Goal: Information Seeking & Learning: Understand process/instructions

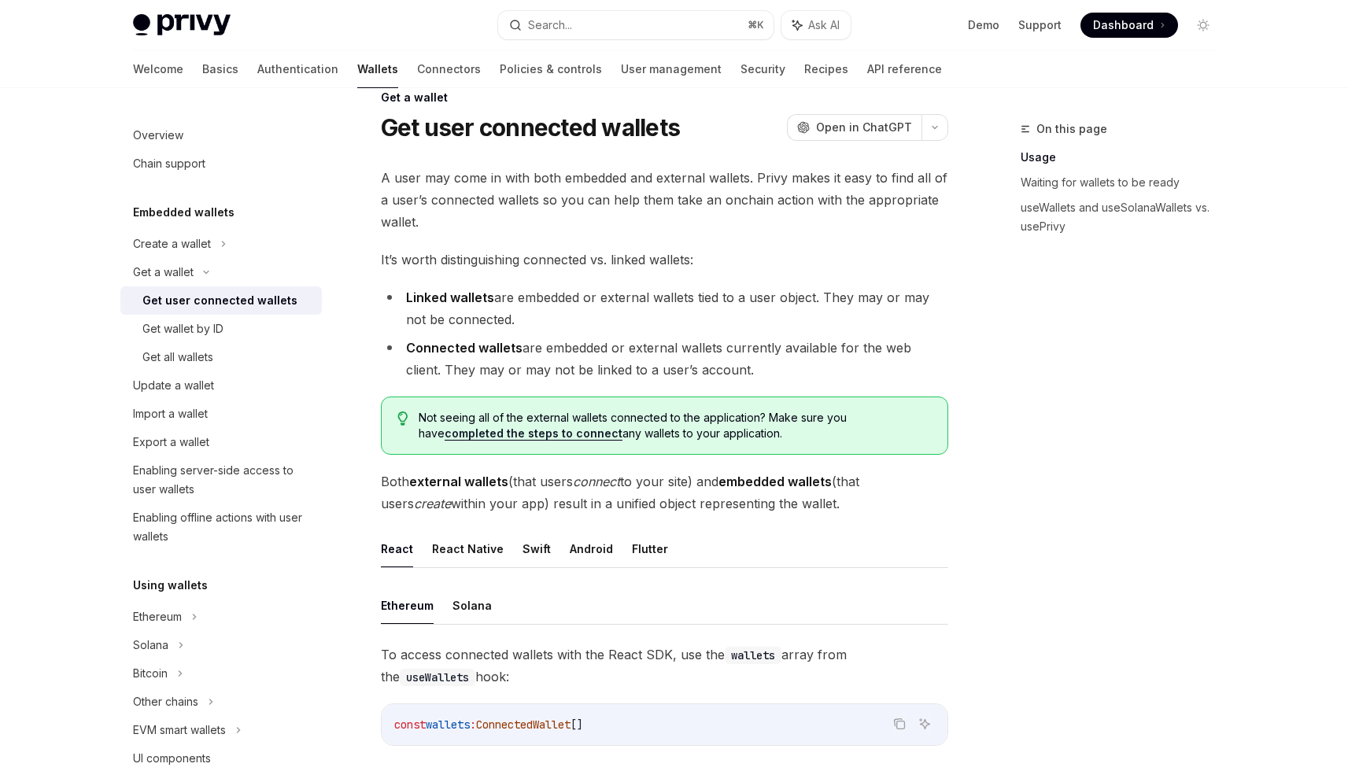
scroll to position [49, 0]
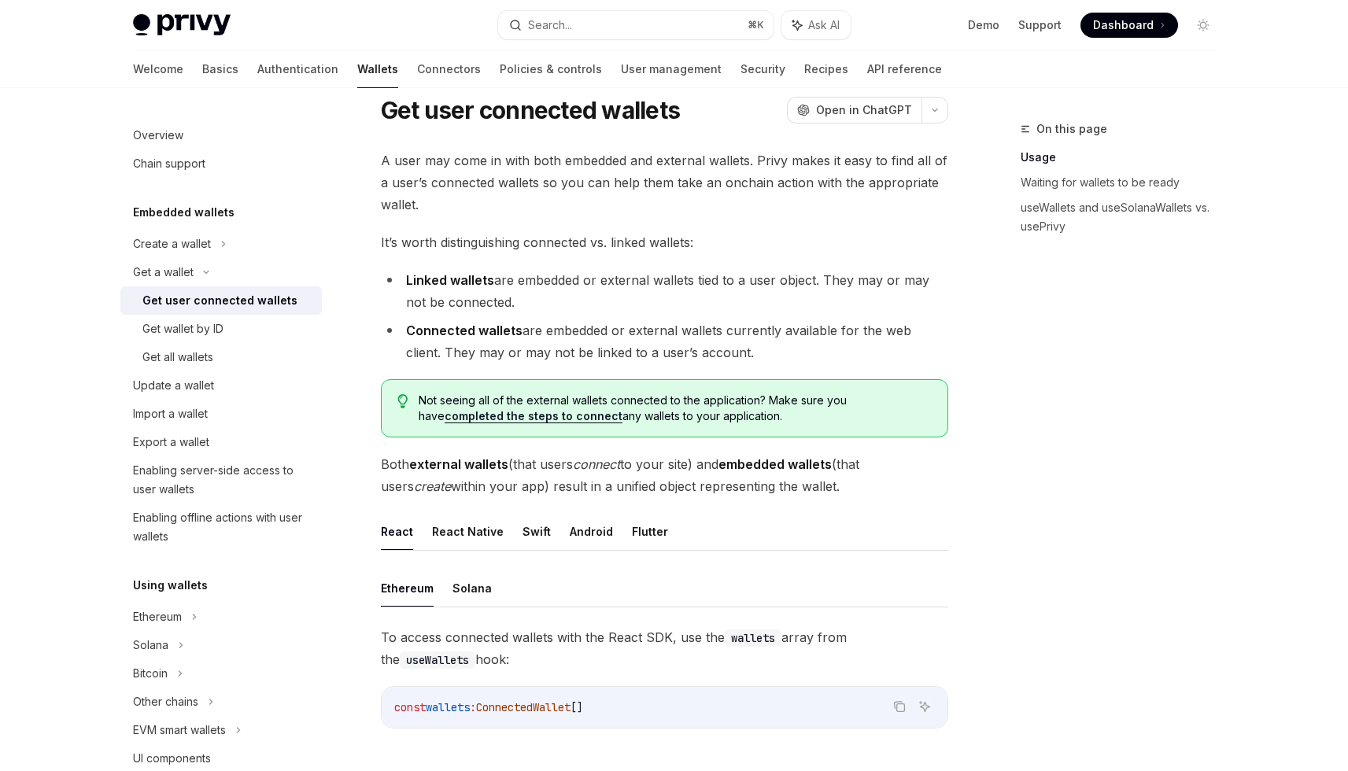
click at [619, 360] on li "Connected wallets are embedded or external wallets currently available for the …" at bounding box center [664, 341] width 567 height 44
click at [611, 344] on li "Connected wallets are embedded or external wallets currently available for the …" at bounding box center [664, 341] width 567 height 44
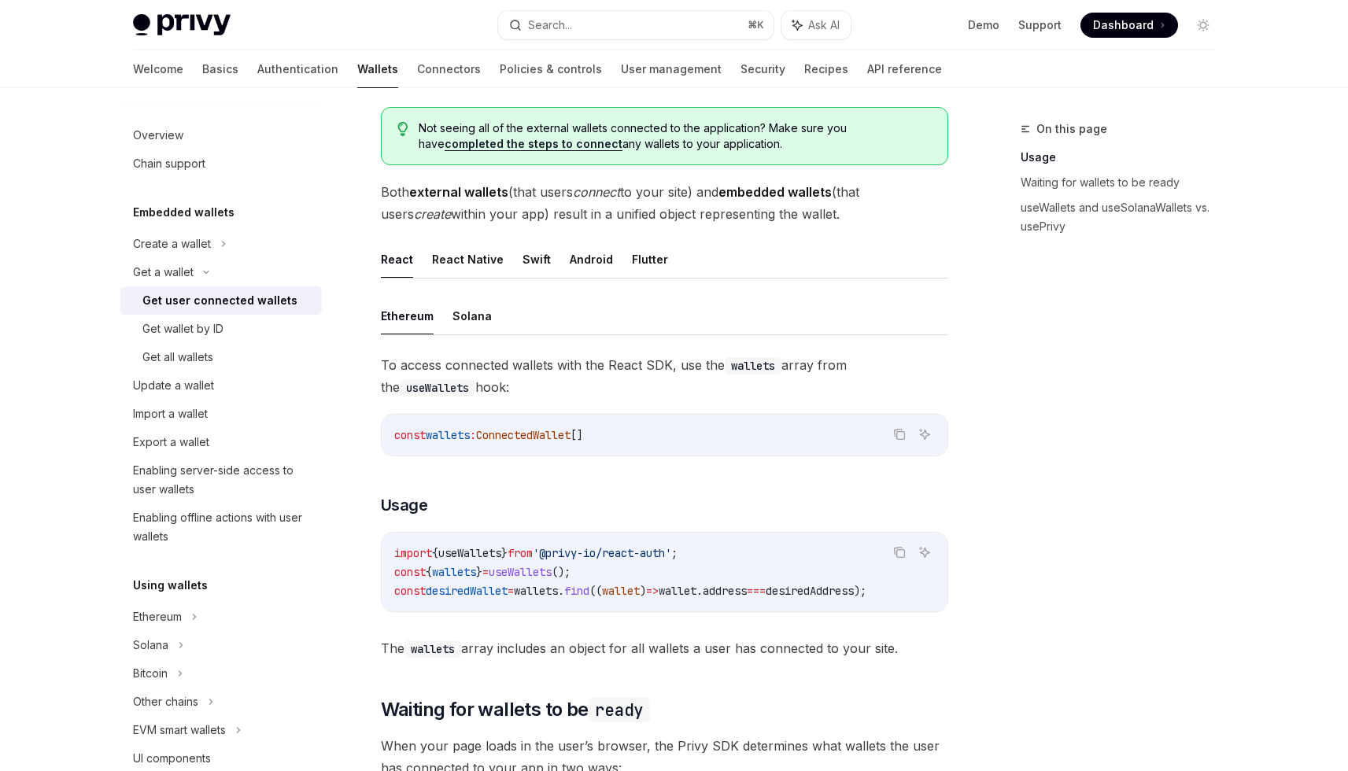
scroll to position [327, 0]
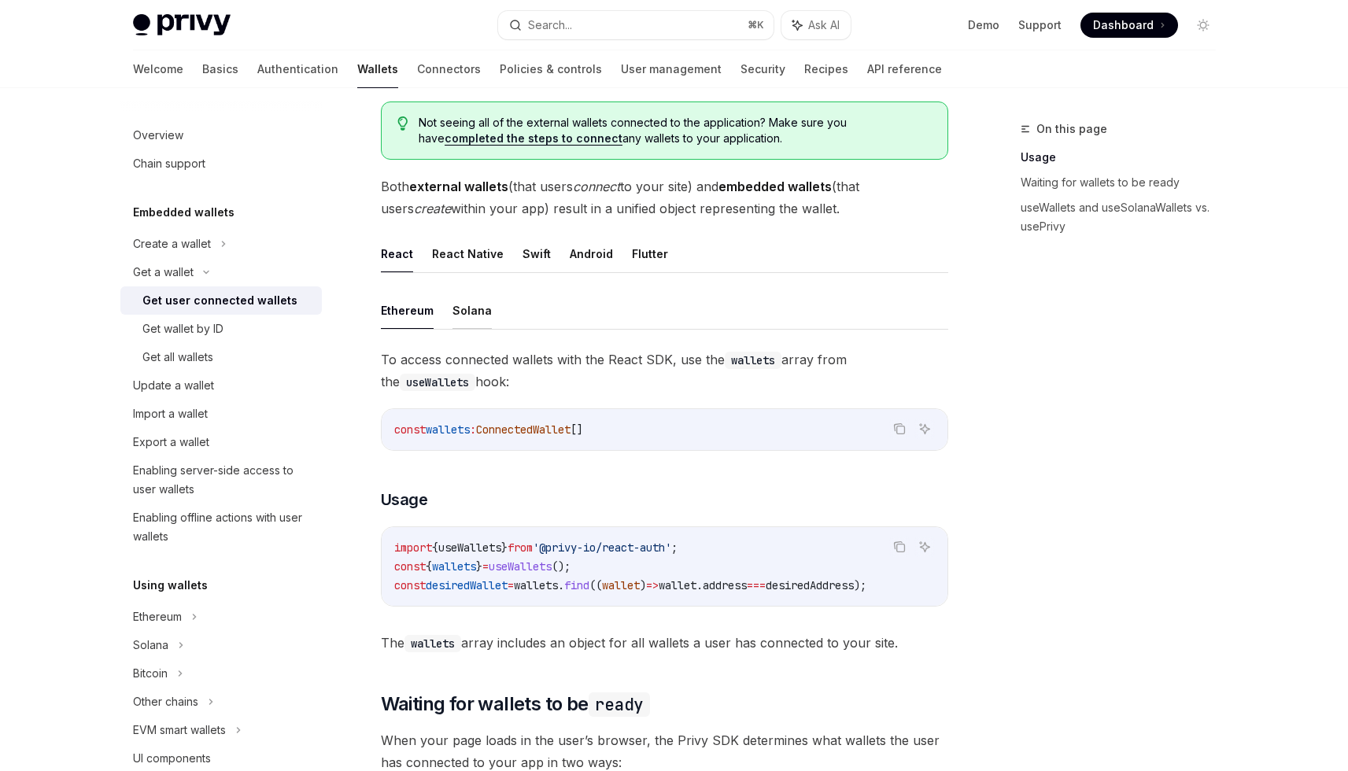
click at [459, 317] on button "Solana" at bounding box center [471, 310] width 39 height 37
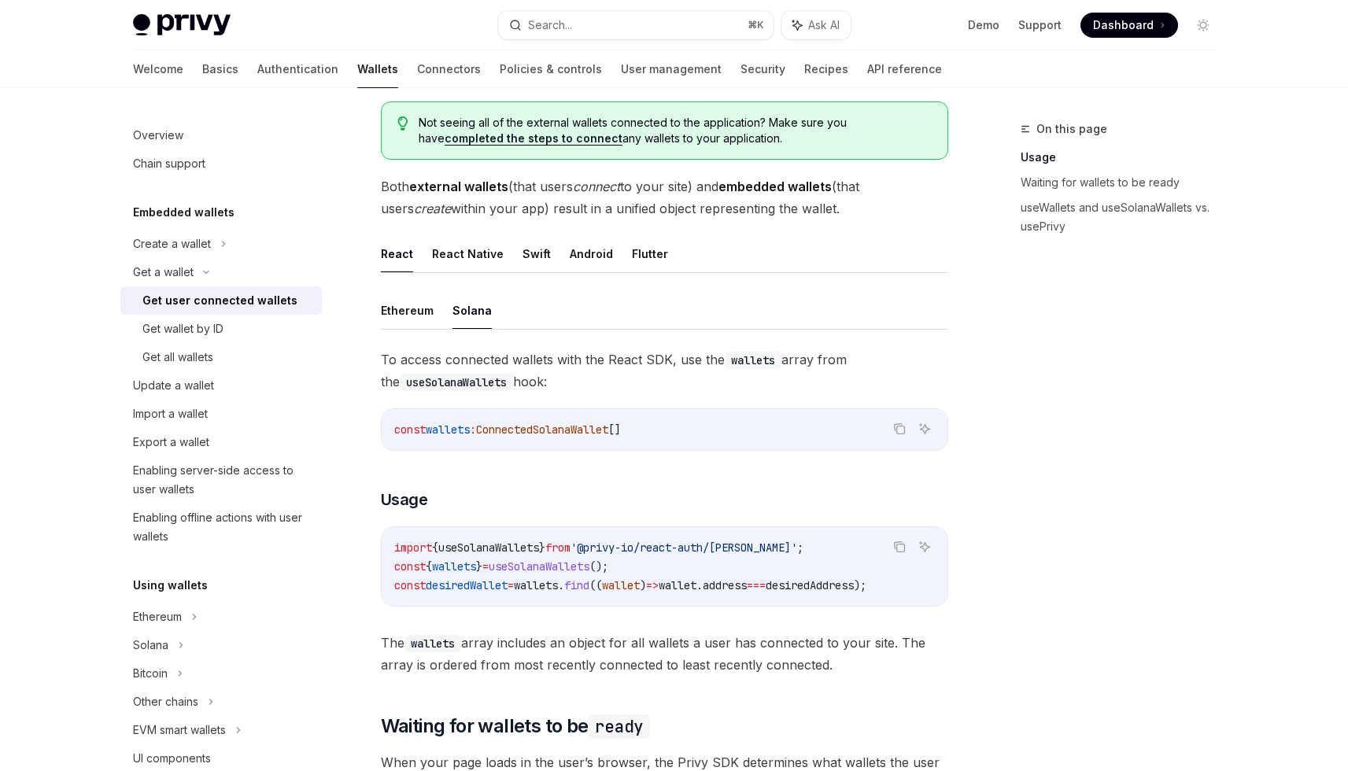
click at [561, 349] on span "To access connected wallets with the React SDK, use the wallets array from the …" at bounding box center [664, 371] width 567 height 44
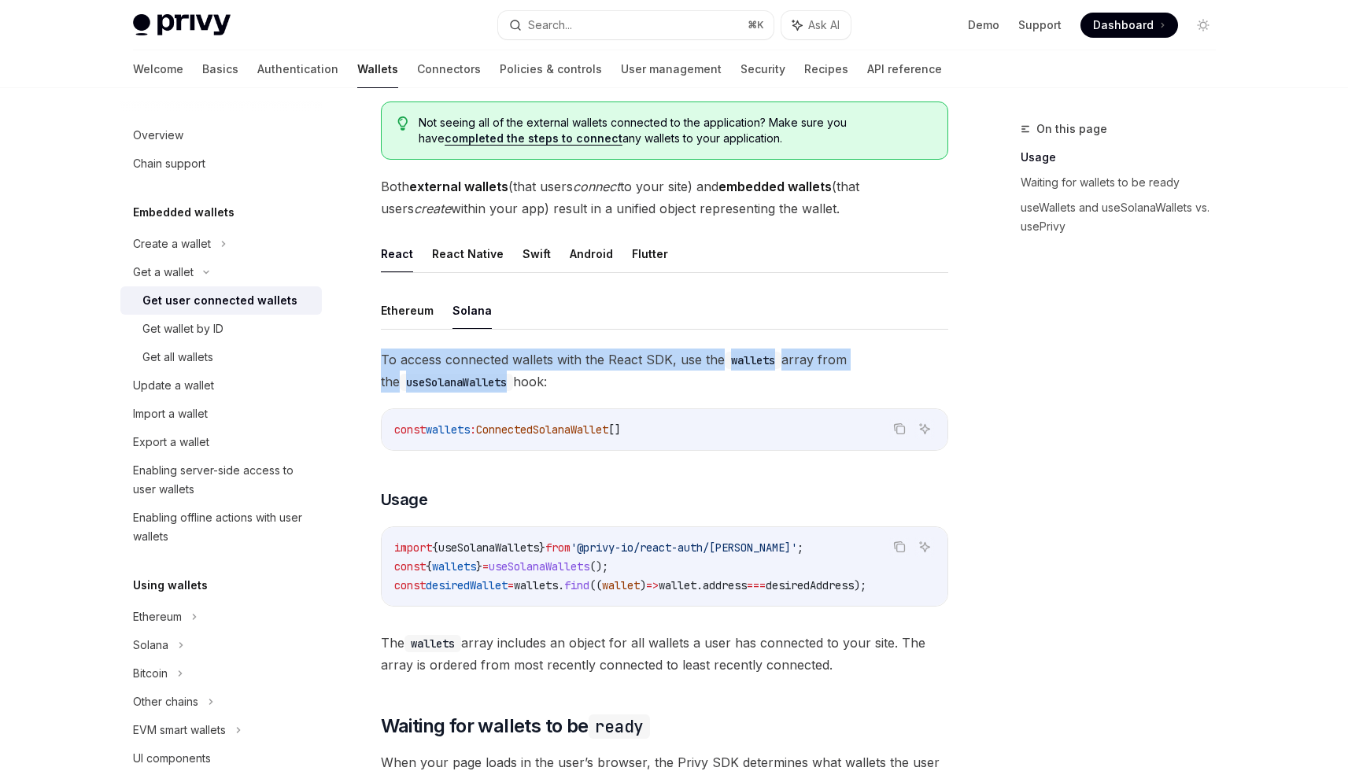
click at [561, 349] on span "To access connected wallets with the React SDK, use the wallets array from the …" at bounding box center [664, 371] width 567 height 44
click at [564, 357] on span "To access connected wallets with the React SDK, use the wallets array from the …" at bounding box center [664, 371] width 567 height 44
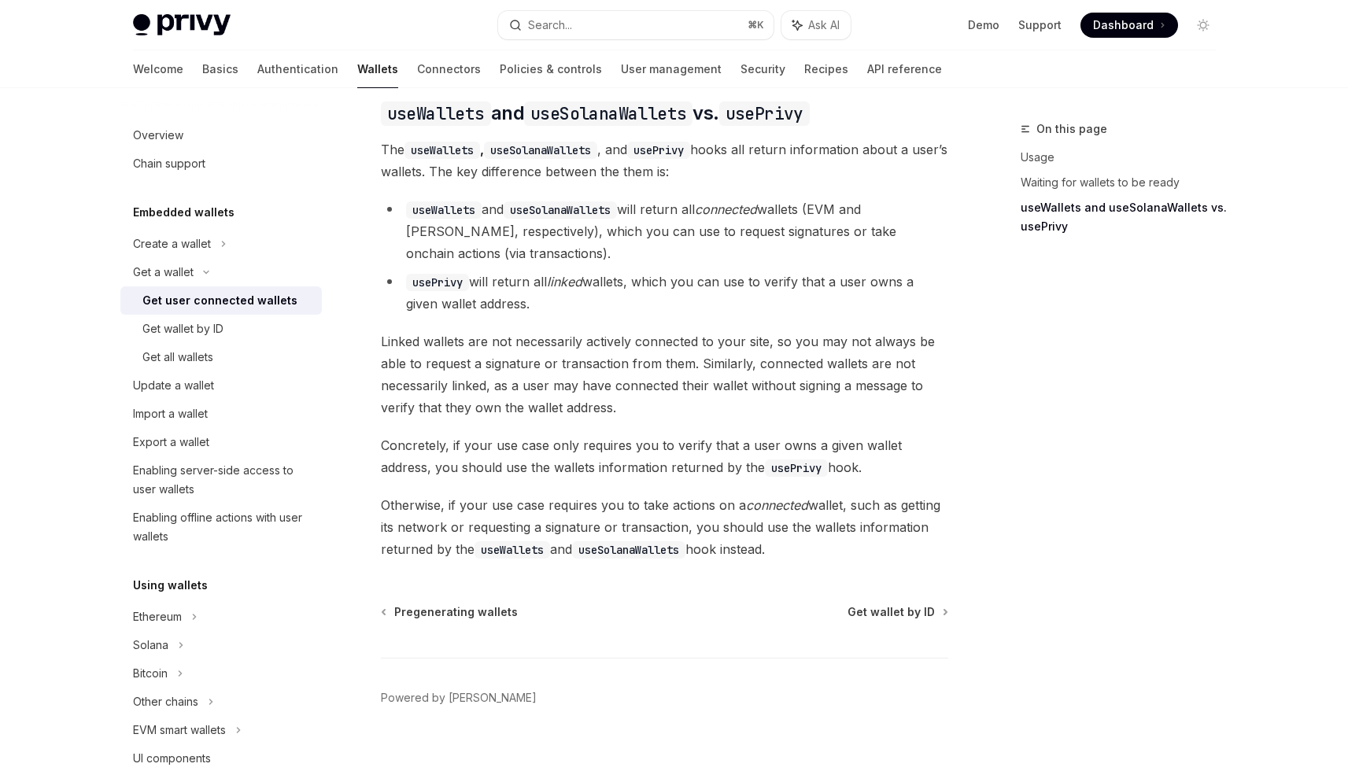
scroll to position [1381, 0]
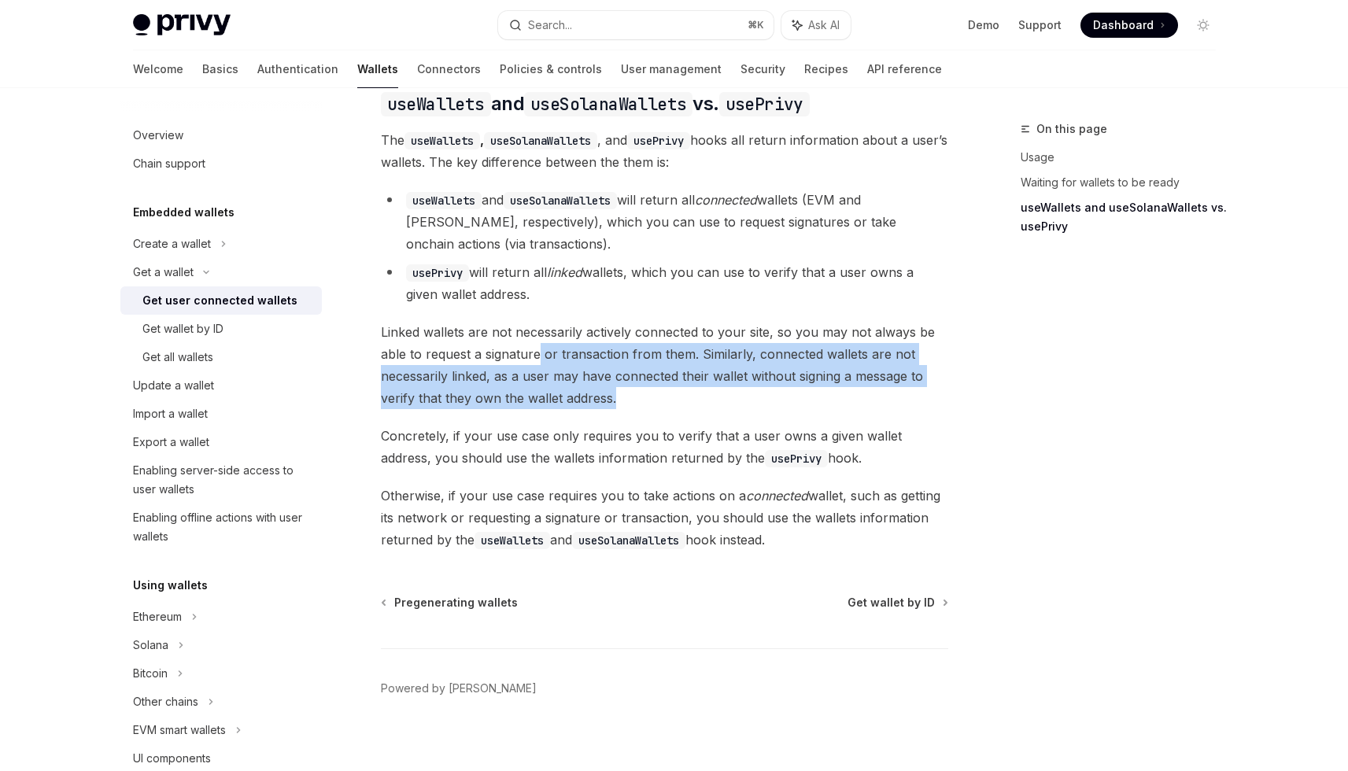
drag, startPoint x: 660, startPoint y: 389, endPoint x: 537, endPoint y: 332, distance: 135.2
click at [537, 332] on span "Linked wallets are not necessarily actively connected to your site, so you may …" at bounding box center [664, 365] width 567 height 88
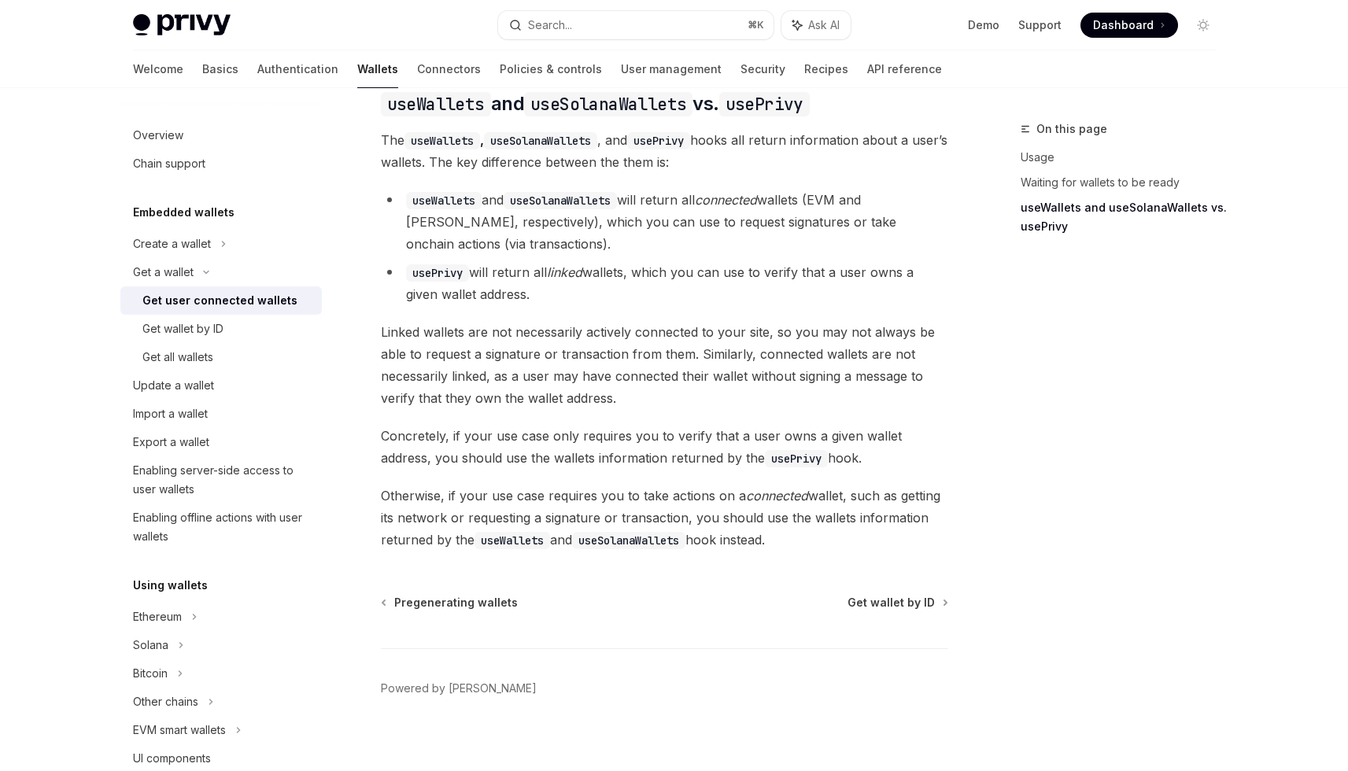
click at [537, 332] on span "Linked wallets are not necessarily actively connected to your site, so you may …" at bounding box center [664, 365] width 567 height 88
click at [575, 351] on span "Linked wallets are not necessarily actively connected to your site, so you may …" at bounding box center [664, 365] width 567 height 88
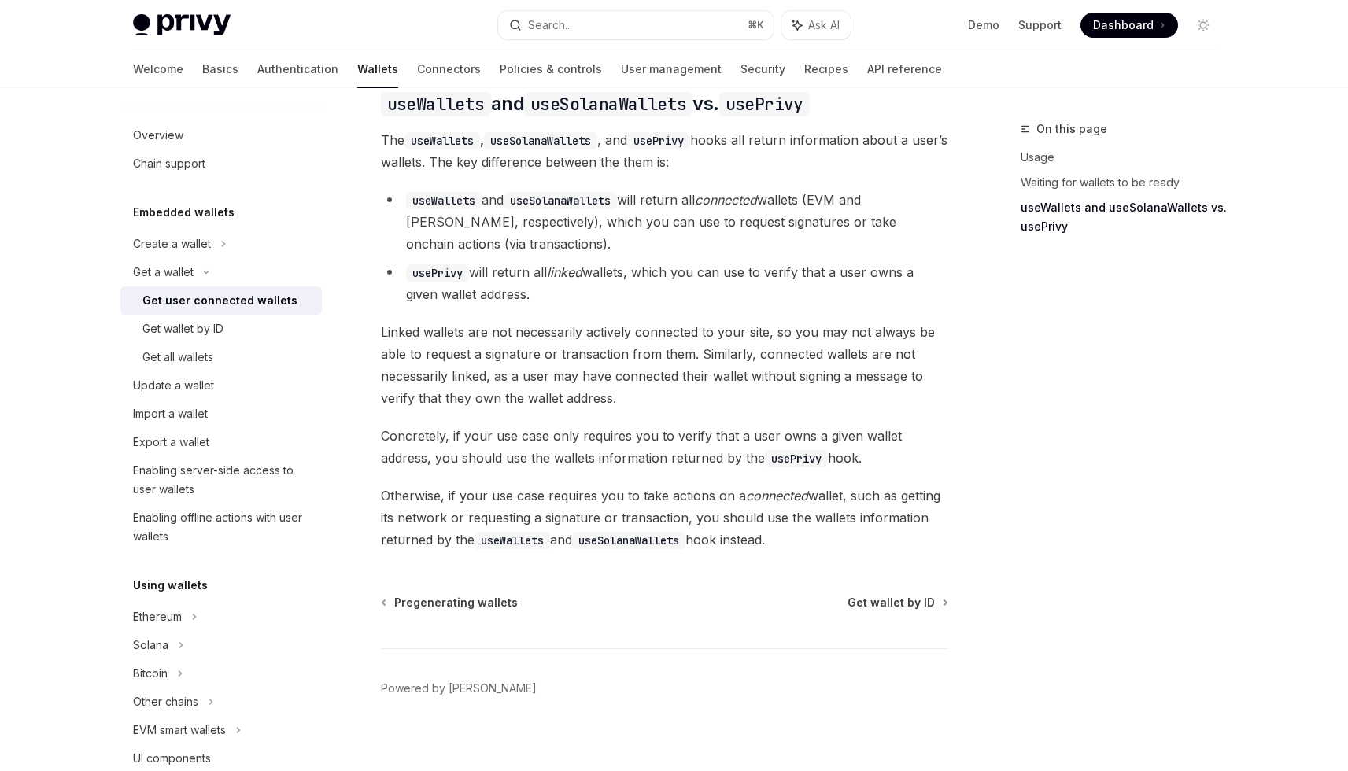
click at [669, 511] on span "Otherwise, if your use case requires you to take actions on a connected wallet,…" at bounding box center [664, 518] width 567 height 66
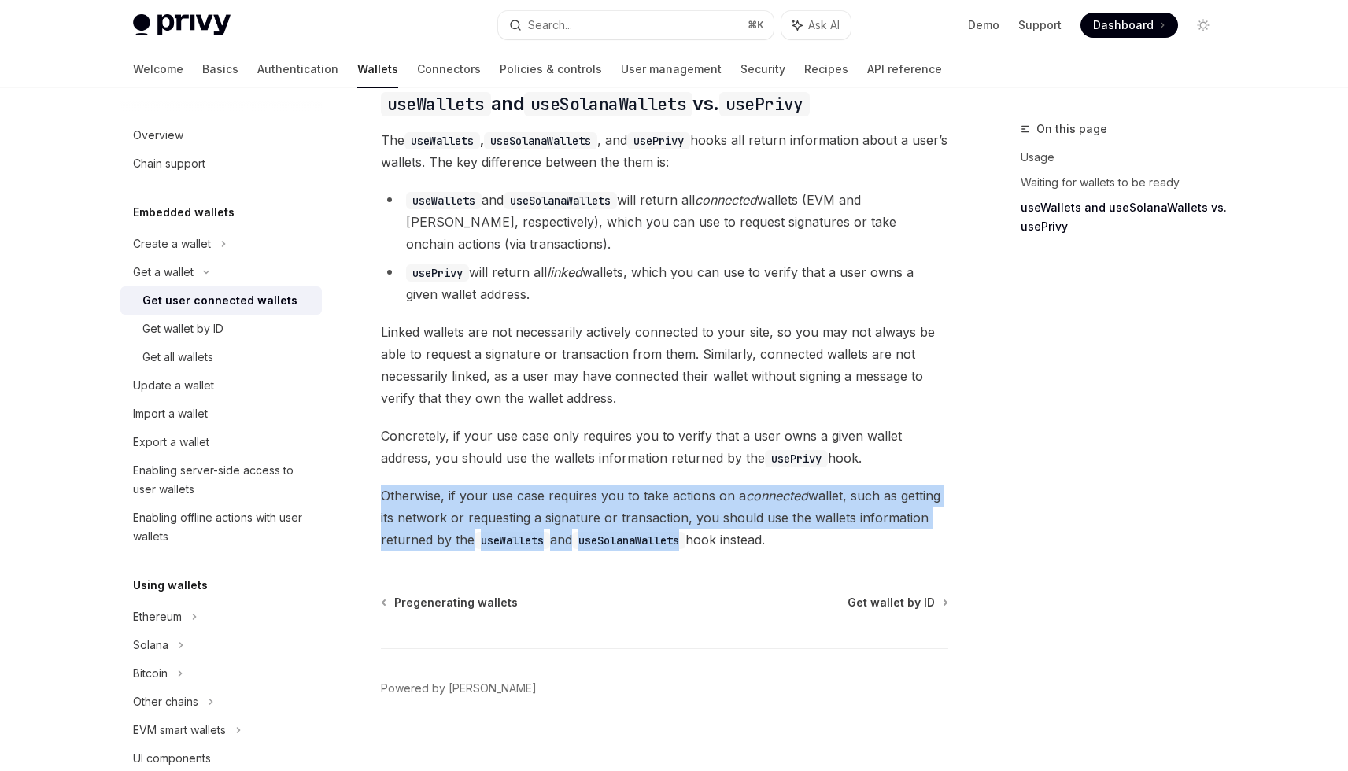
click at [669, 511] on span "Otherwise, if your use case requires you to take actions on a connected wallet,…" at bounding box center [664, 518] width 567 height 66
click at [685, 511] on span "Otherwise, if your use case requires you to take actions on a connected wallet,…" at bounding box center [664, 518] width 567 height 66
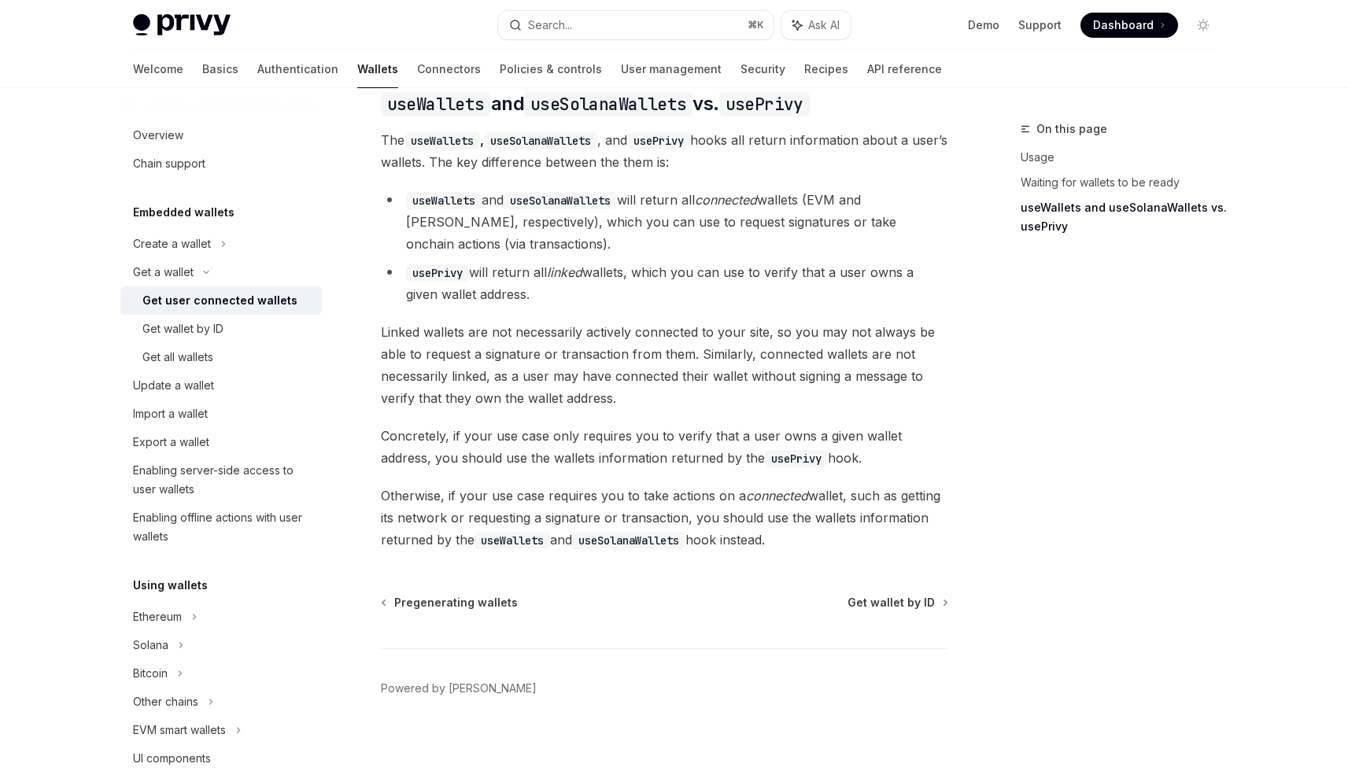
click at [678, 428] on span "Concretely, if your use case only requires you to verify that a user owns a giv…" at bounding box center [664, 447] width 567 height 44
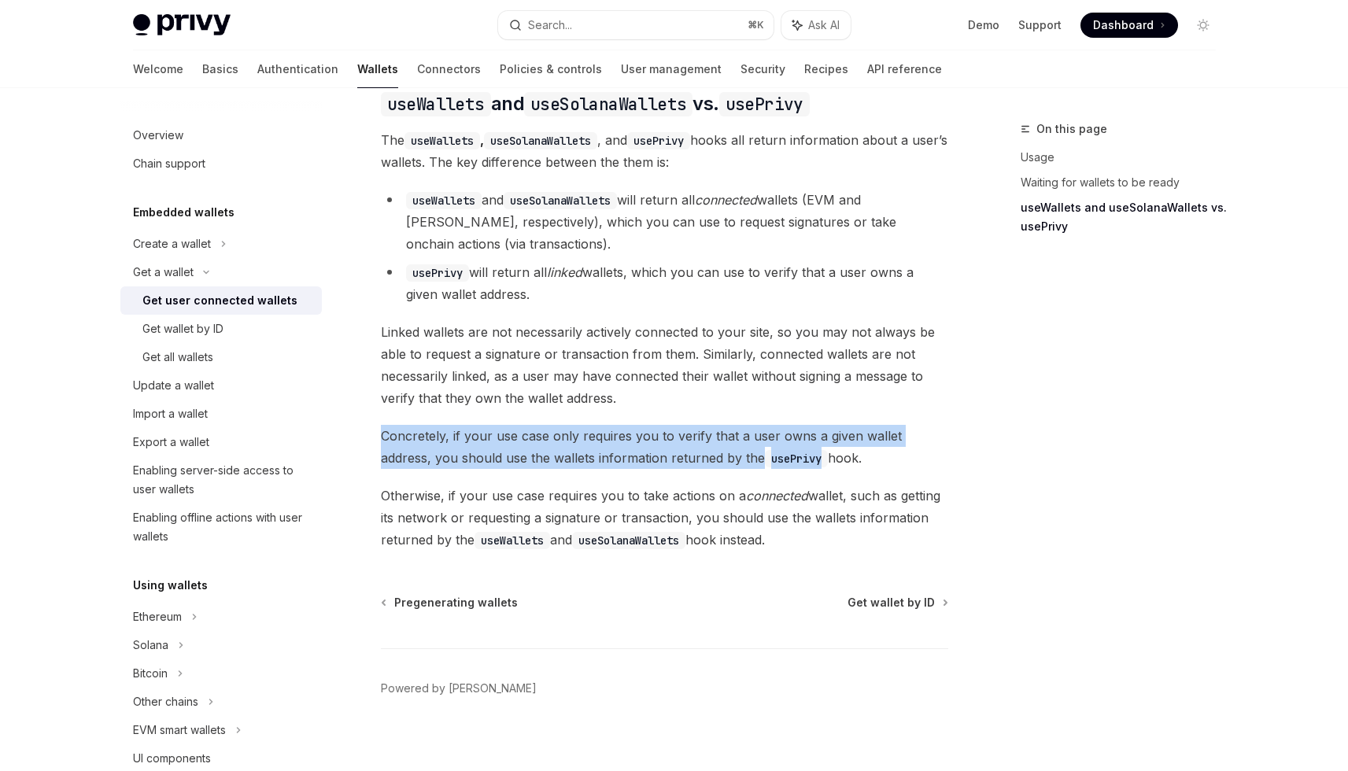
click at [678, 428] on span "Concretely, if your use case only requires you to verify that a user owns a giv…" at bounding box center [664, 447] width 567 height 44
click at [683, 445] on span "Concretely, if your use case only requires you to verify that a user owns a giv…" at bounding box center [664, 447] width 567 height 44
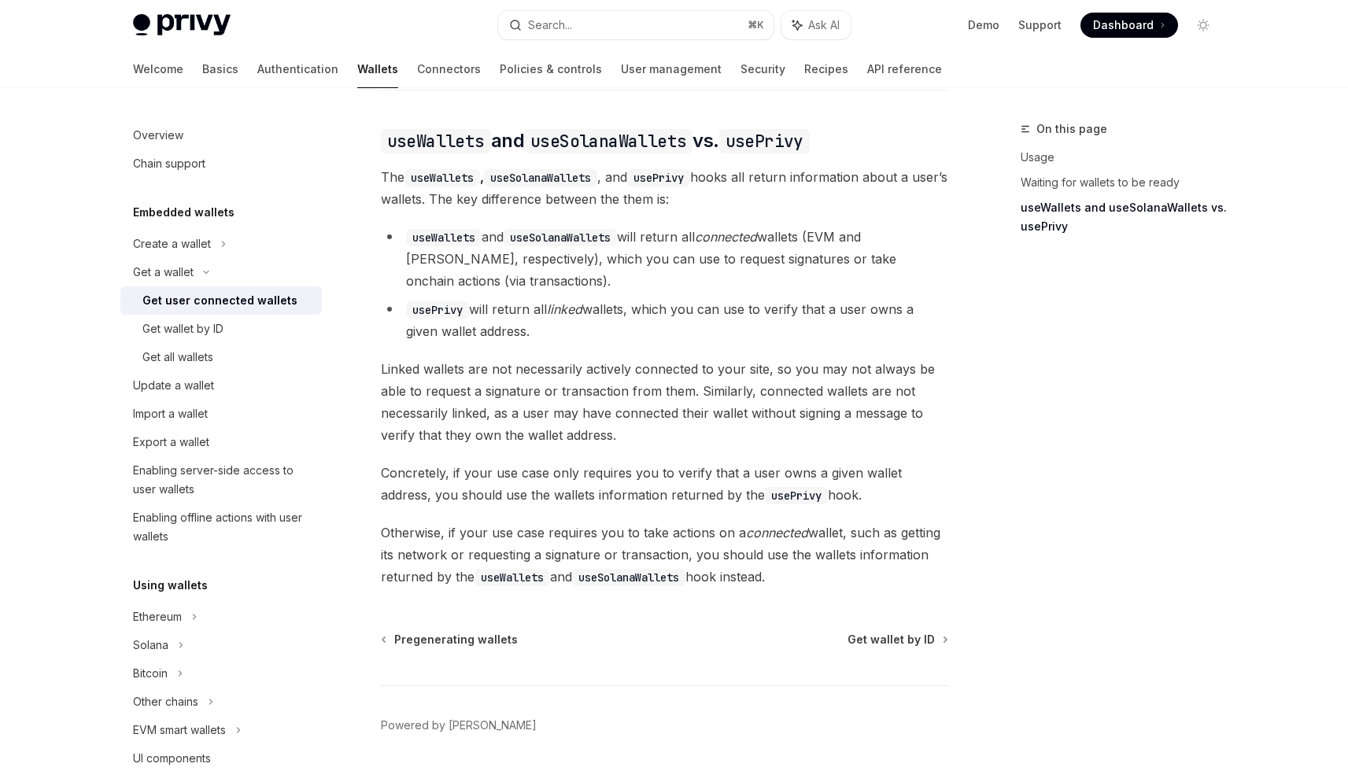
scroll to position [1348, 0]
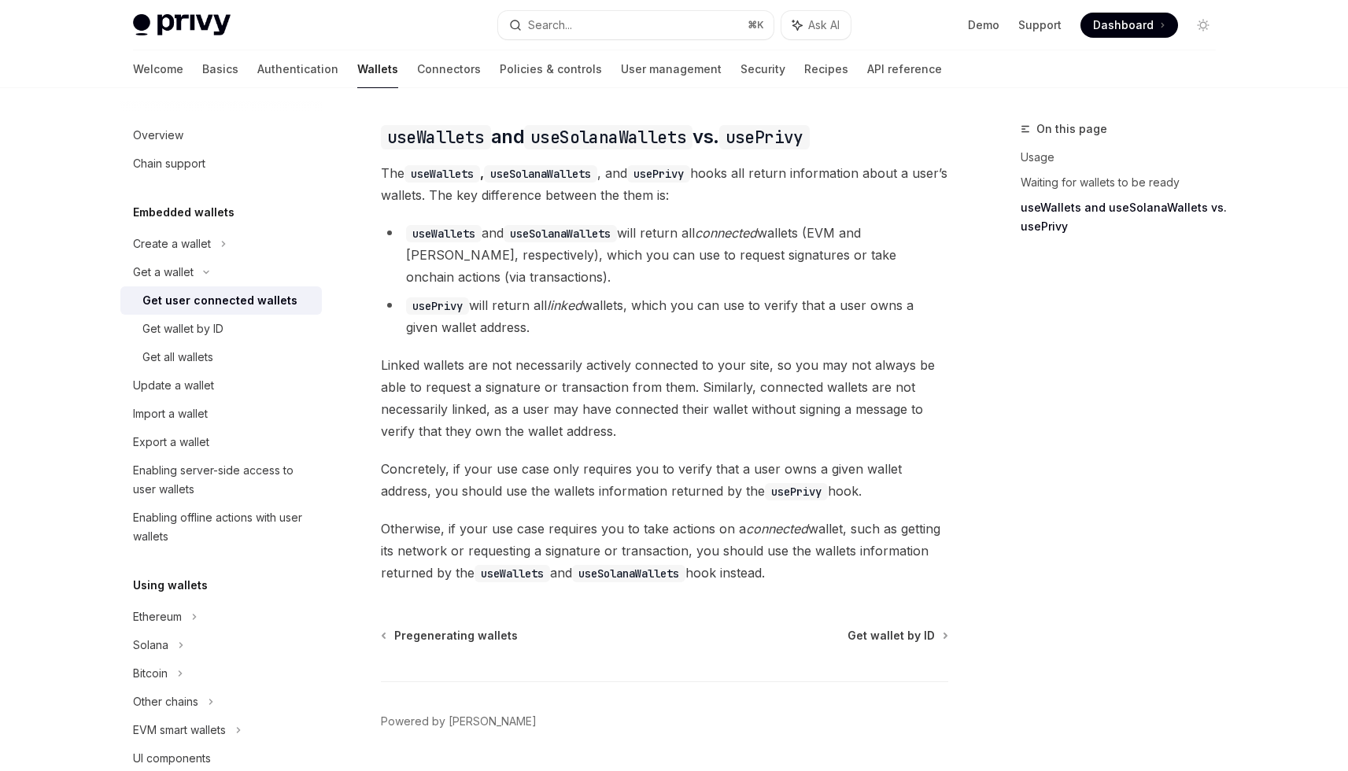
click at [681, 403] on span "Linked wallets are not necessarily actively connected to your site, so you may …" at bounding box center [664, 398] width 567 height 88
click at [691, 415] on span "Linked wallets are not necessarily actively connected to your site, so you may …" at bounding box center [664, 398] width 567 height 88
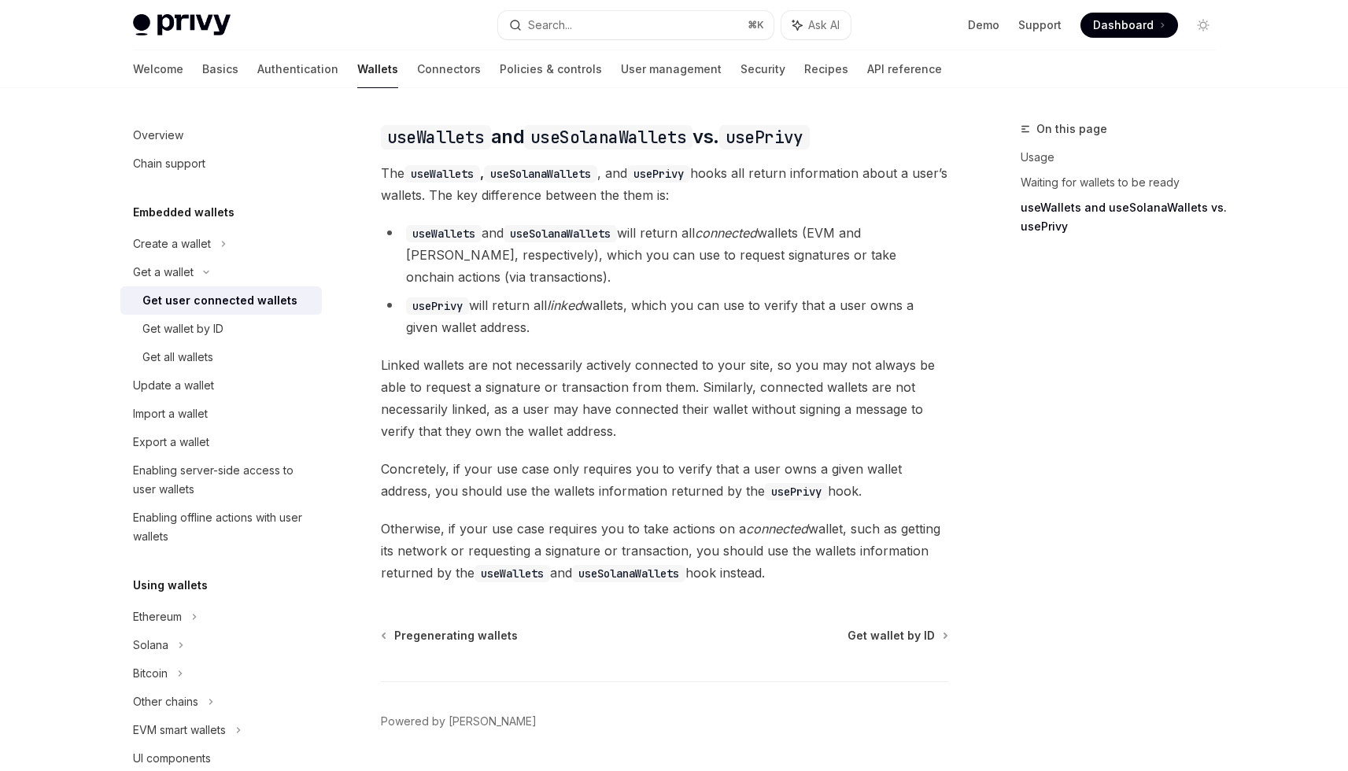
click at [691, 415] on span "Linked wallets are not necessarily actively connected to your site, so you may …" at bounding box center [664, 398] width 567 height 88
click at [704, 416] on span "Linked wallets are not necessarily actively connected to your site, so you may …" at bounding box center [664, 398] width 567 height 88
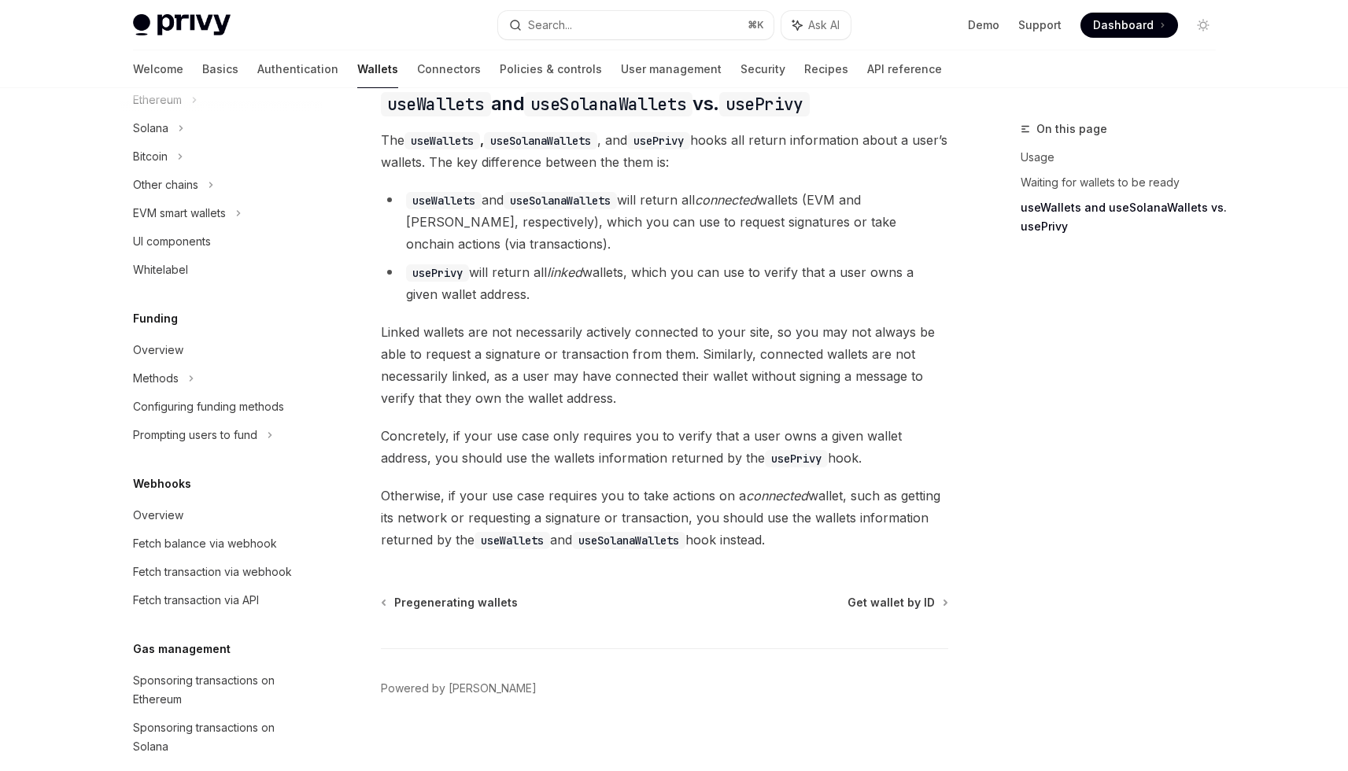
scroll to position [0, 0]
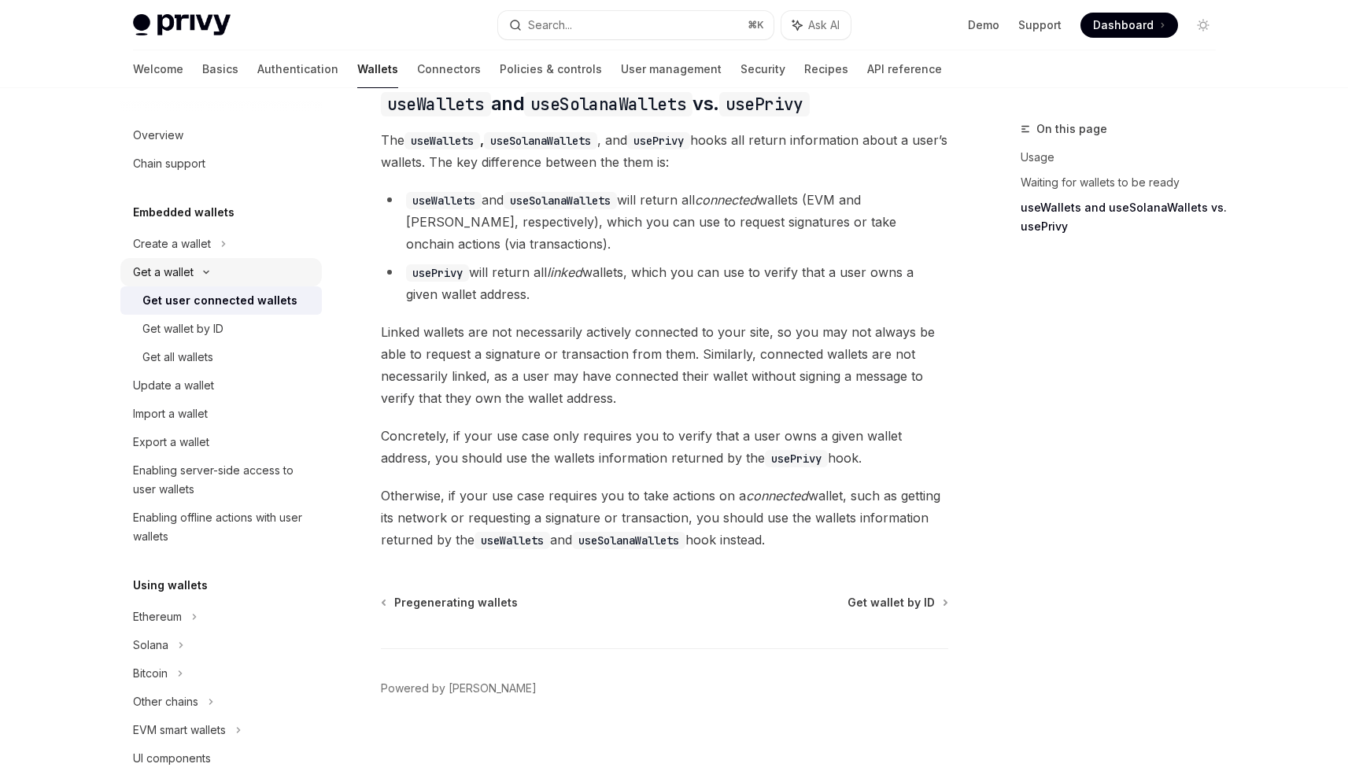
click at [202, 275] on div "Get a wallet" at bounding box center [220, 272] width 201 height 28
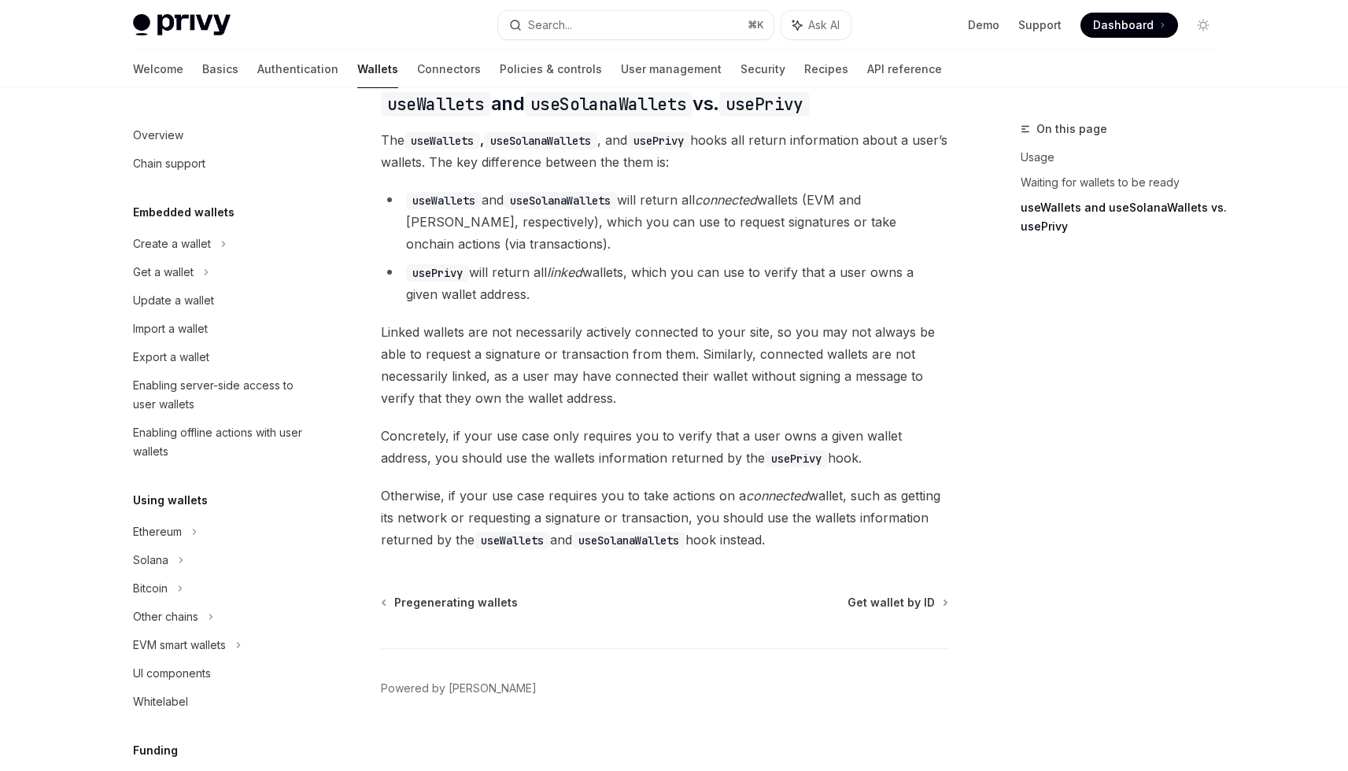
scroll to position [1368, 0]
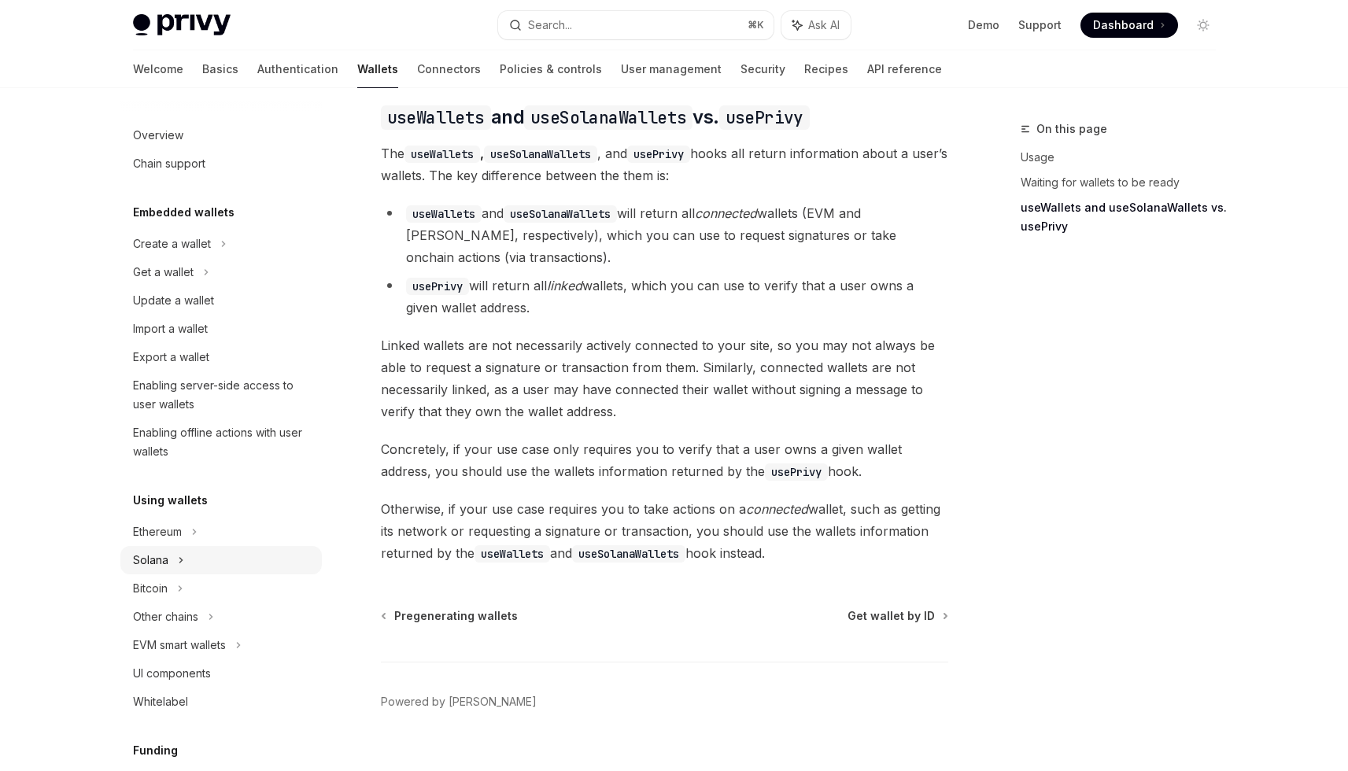
click at [186, 286] on div "Solana" at bounding box center [220, 272] width 201 height 28
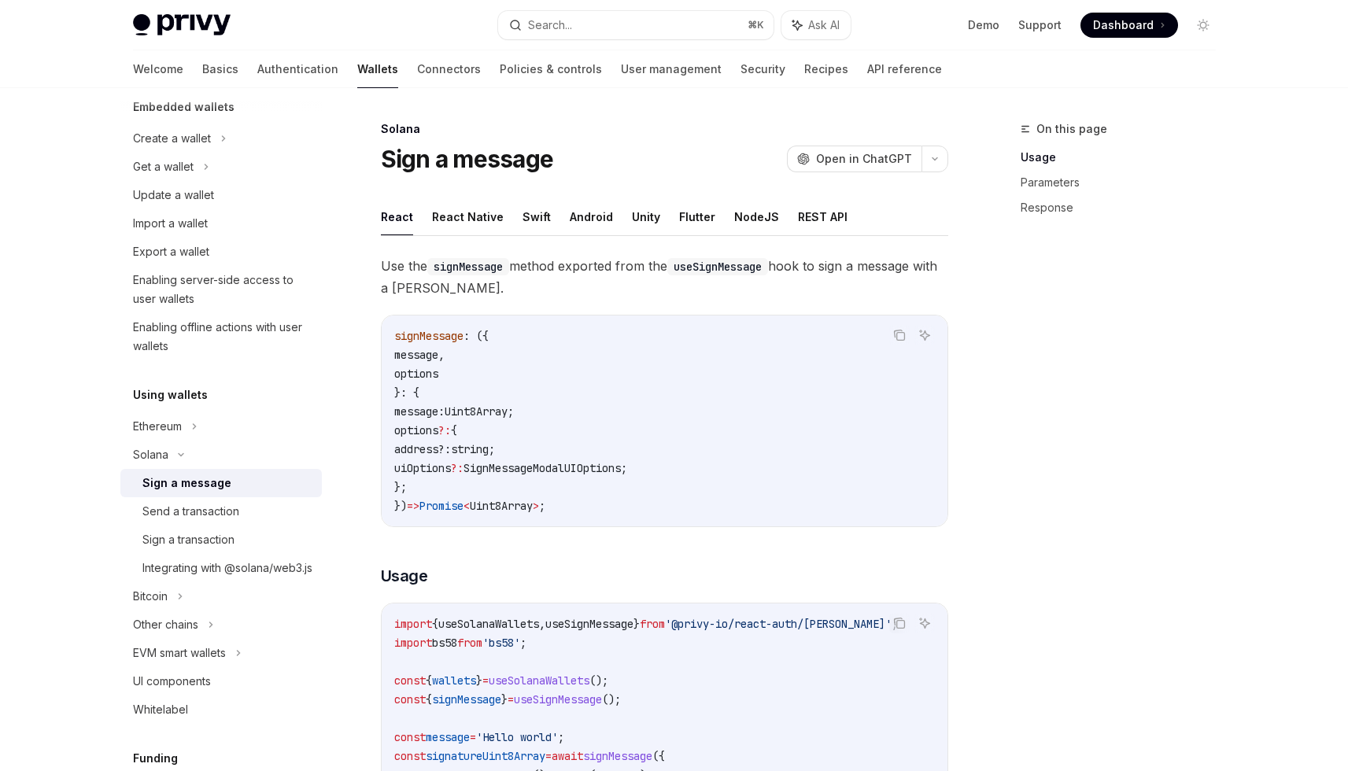
scroll to position [145, 0]
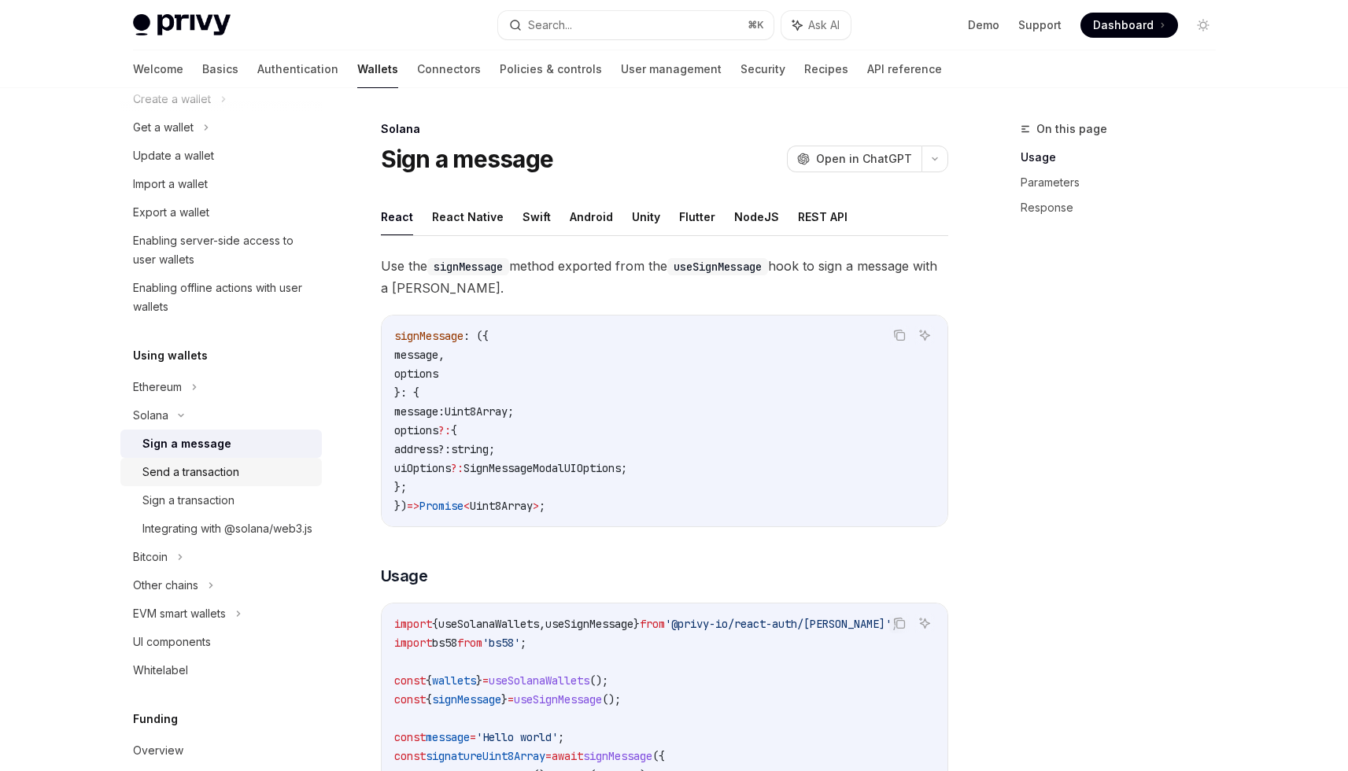
click at [201, 472] on div "Send a transaction" at bounding box center [190, 472] width 97 height 19
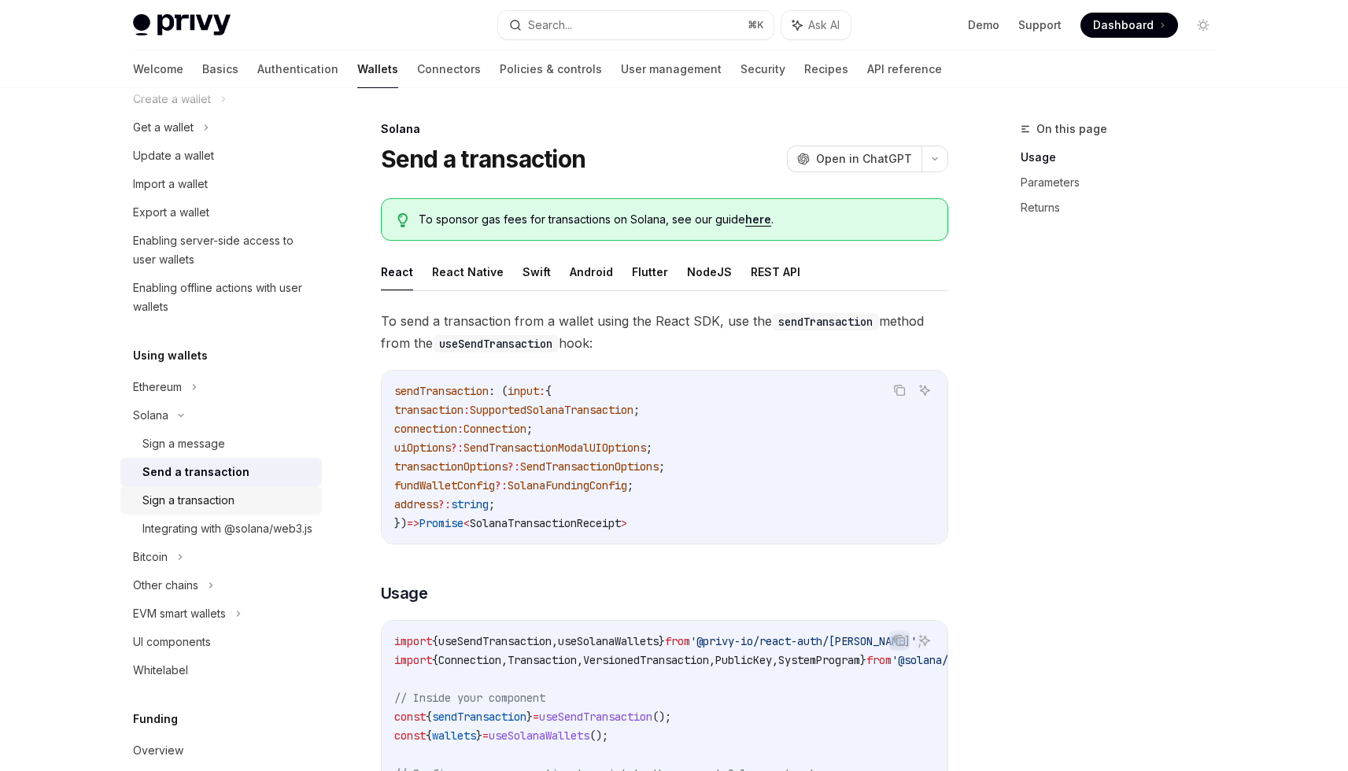
click at [208, 497] on div "Sign a transaction" at bounding box center [188, 500] width 92 height 19
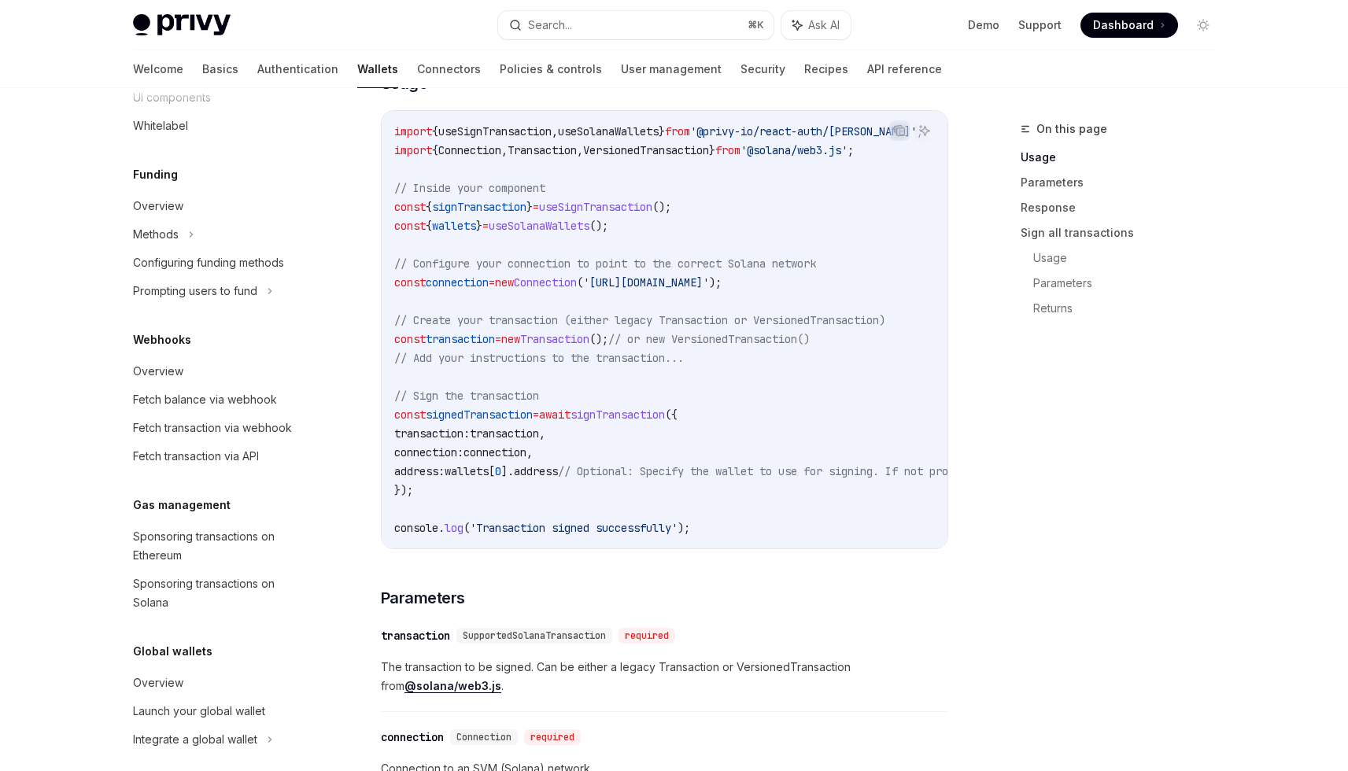
scroll to position [722, 0]
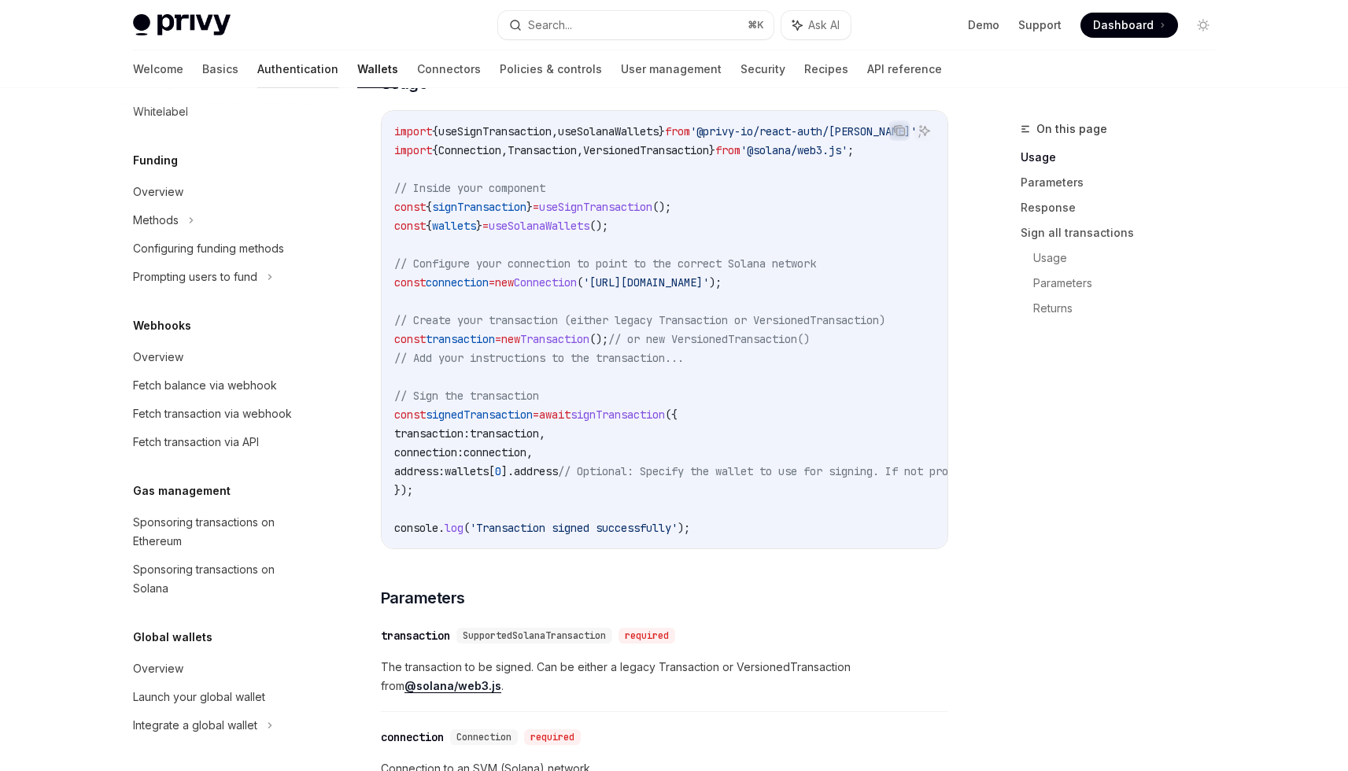
click at [257, 76] on link "Authentication" at bounding box center [297, 69] width 81 height 38
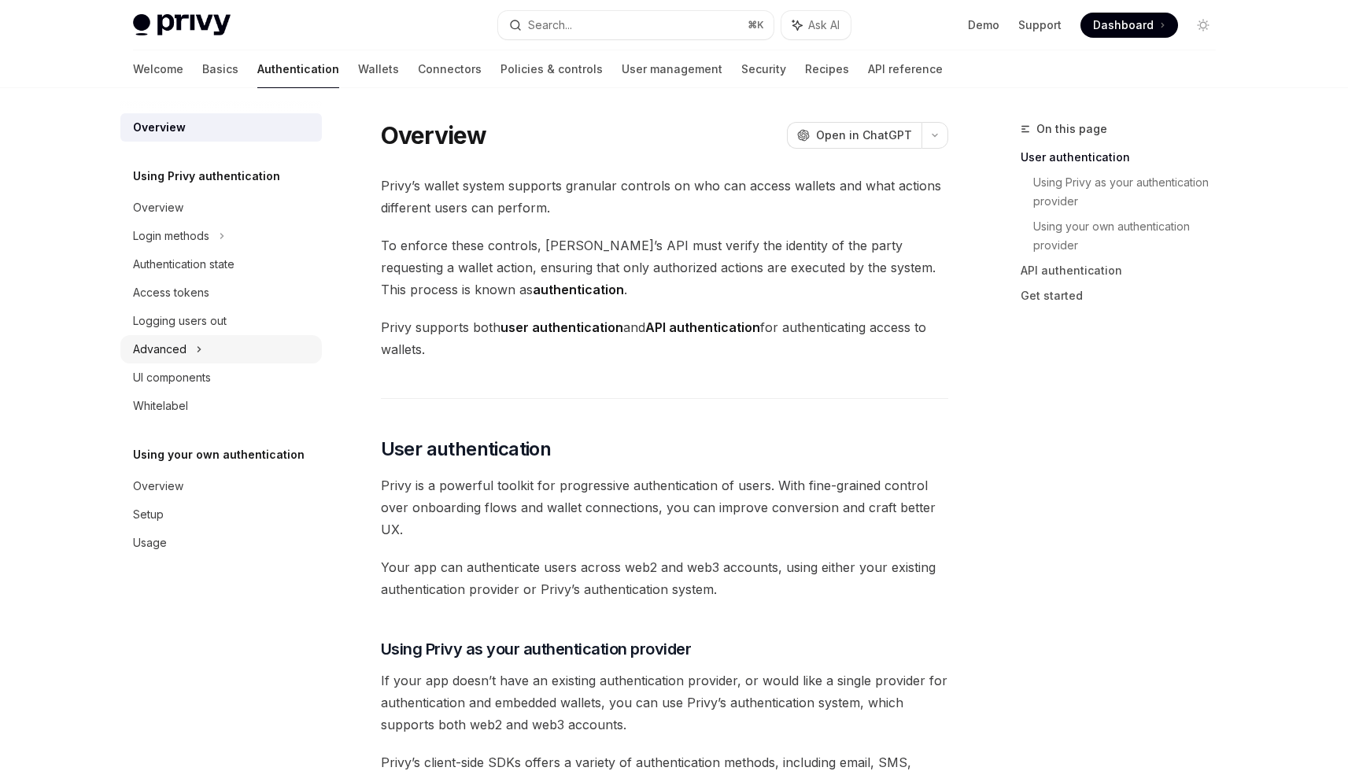
click at [205, 348] on div "Advanced" at bounding box center [220, 349] width 201 height 28
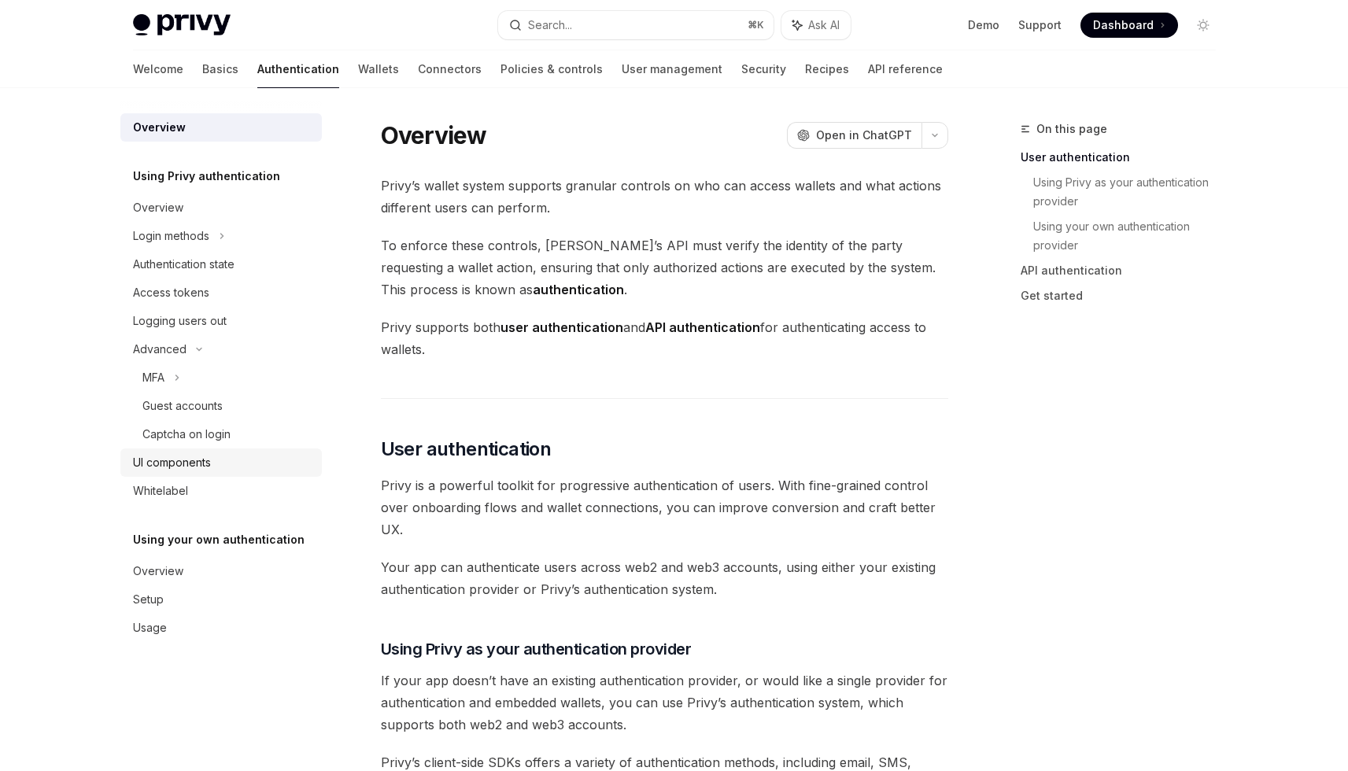
click at [208, 475] on link "UI components" at bounding box center [220, 463] width 201 height 28
type textarea "*"
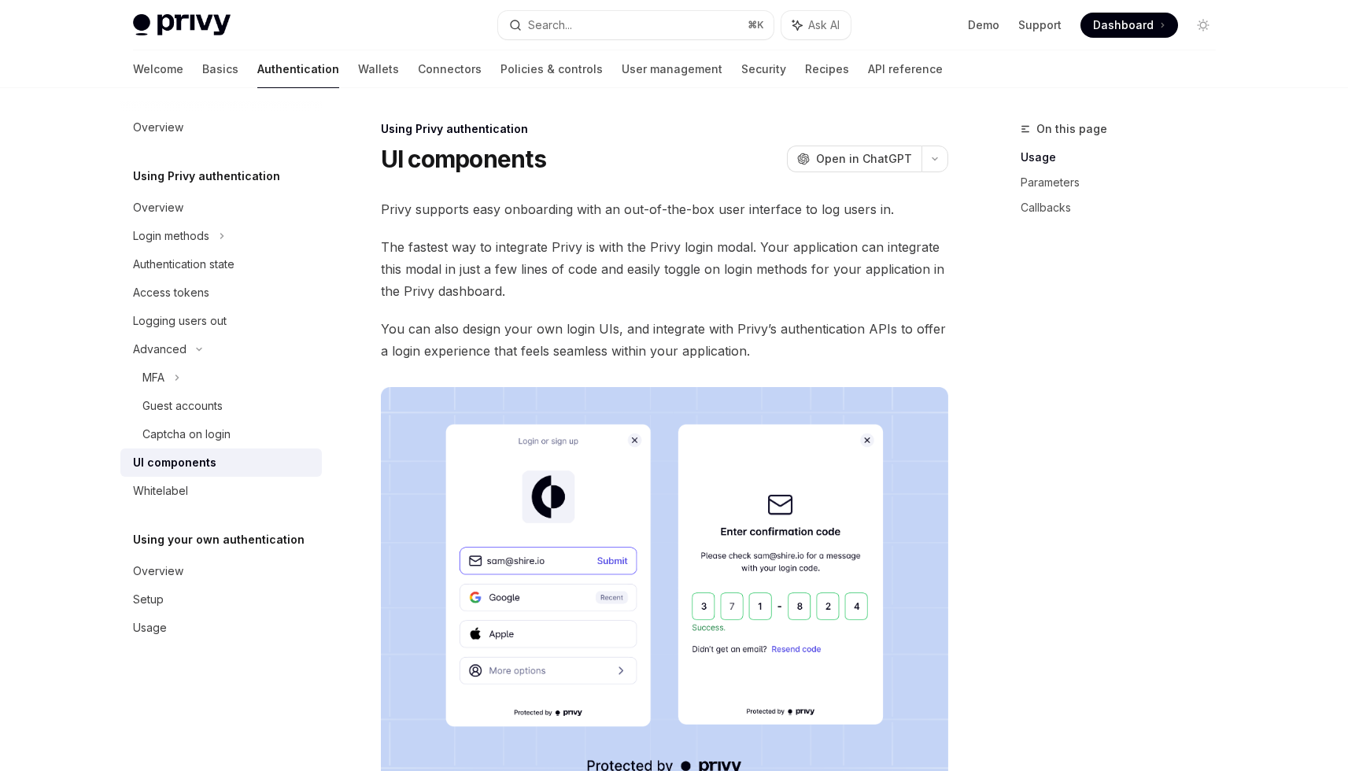
click at [570, 264] on span "The fastest way to integrate Privy is with the Privy login modal. Your applicat…" at bounding box center [664, 269] width 567 height 66
click at [599, 268] on span "The fastest way to integrate Privy is with the Privy login modal. Your applicat…" at bounding box center [664, 269] width 567 height 66
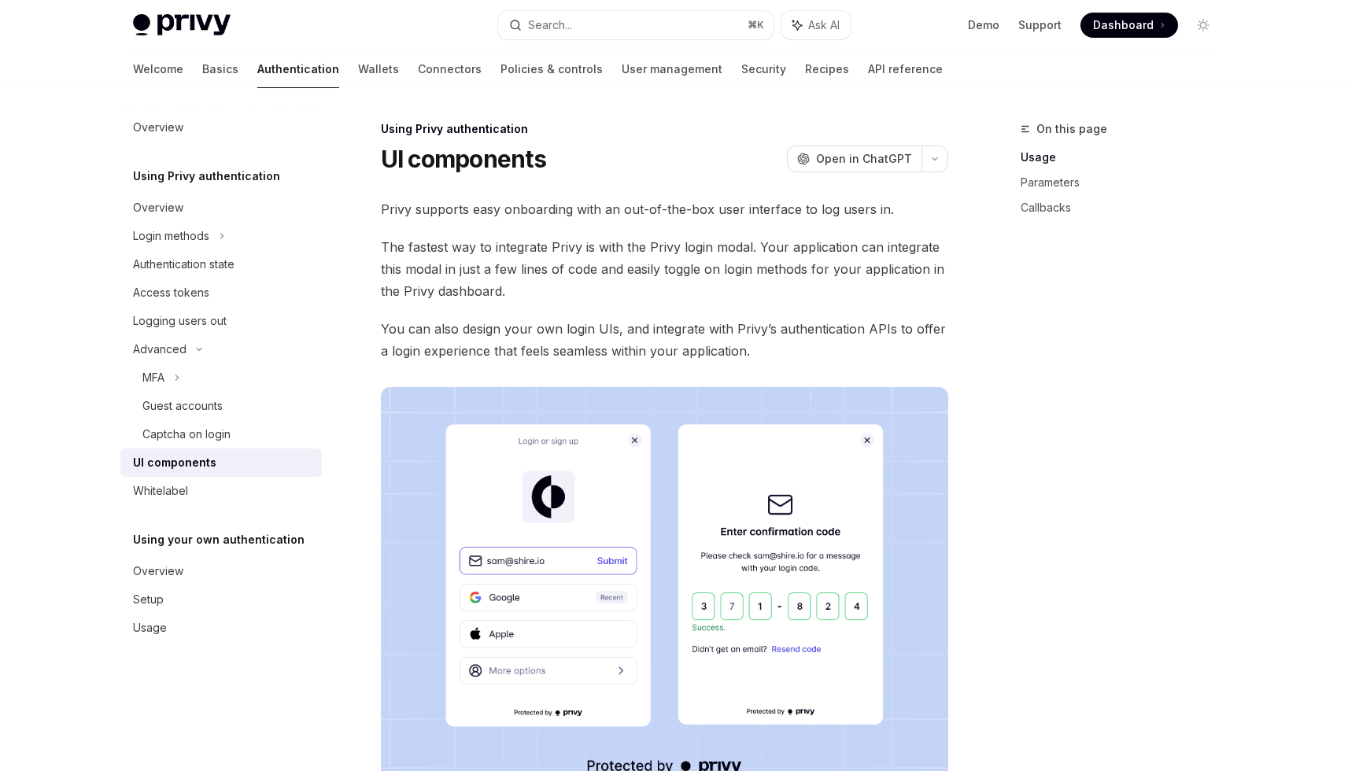
click at [599, 268] on span "The fastest way to integrate Privy is with the Privy login modal. Your applicat…" at bounding box center [664, 269] width 567 height 66
click at [629, 275] on span "The fastest way to integrate Privy is with the Privy login modal. Your applicat…" at bounding box center [664, 269] width 567 height 66
